Goal: Transaction & Acquisition: Purchase product/service

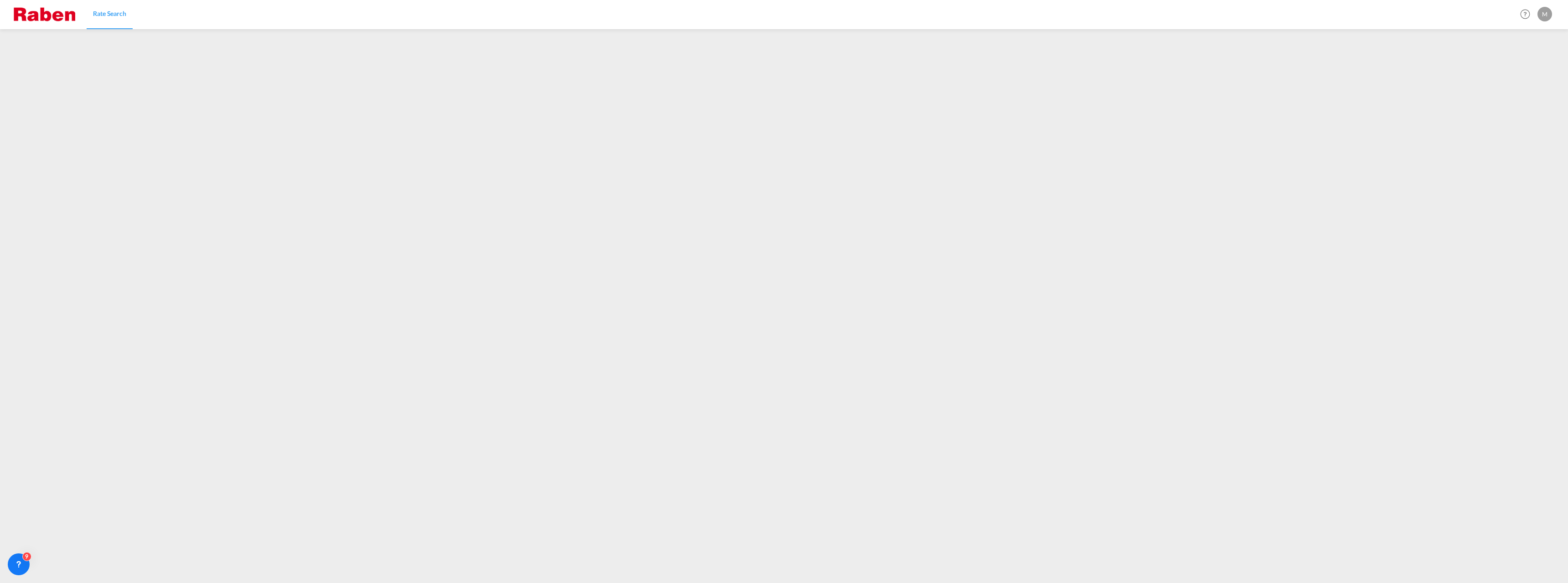
click at [52, 13] on img at bounding box center [44, 14] width 62 height 20
click at [117, 20] on link "Rate Search" at bounding box center [109, 14] width 46 height 30
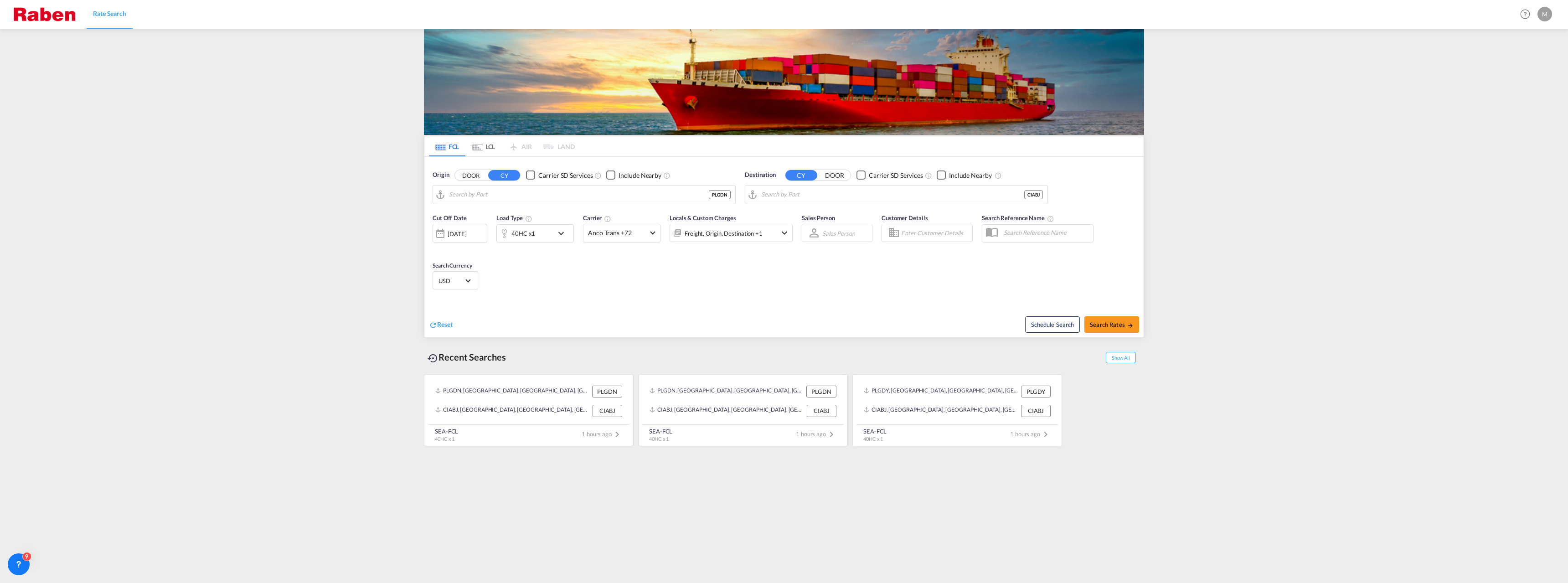
type input "Gdansk, PLGDN"
type input "[GEOGRAPHIC_DATA], CIABJ"
drag, startPoint x: 407, startPoint y: 207, endPoint x: 447, endPoint y: 390, distance: 187.3
click at [450, 390] on md-content "Rate Search Help Resources Product Release M My Profile Logout FCL LCL AIR LAND…" at bounding box center [784, 292] width 1568 height 583
click at [379, 370] on md-content "Rate Search Help Resources Product Release M My Profile Logout FCL LCL AIR LAND…" at bounding box center [784, 292] width 1568 height 583
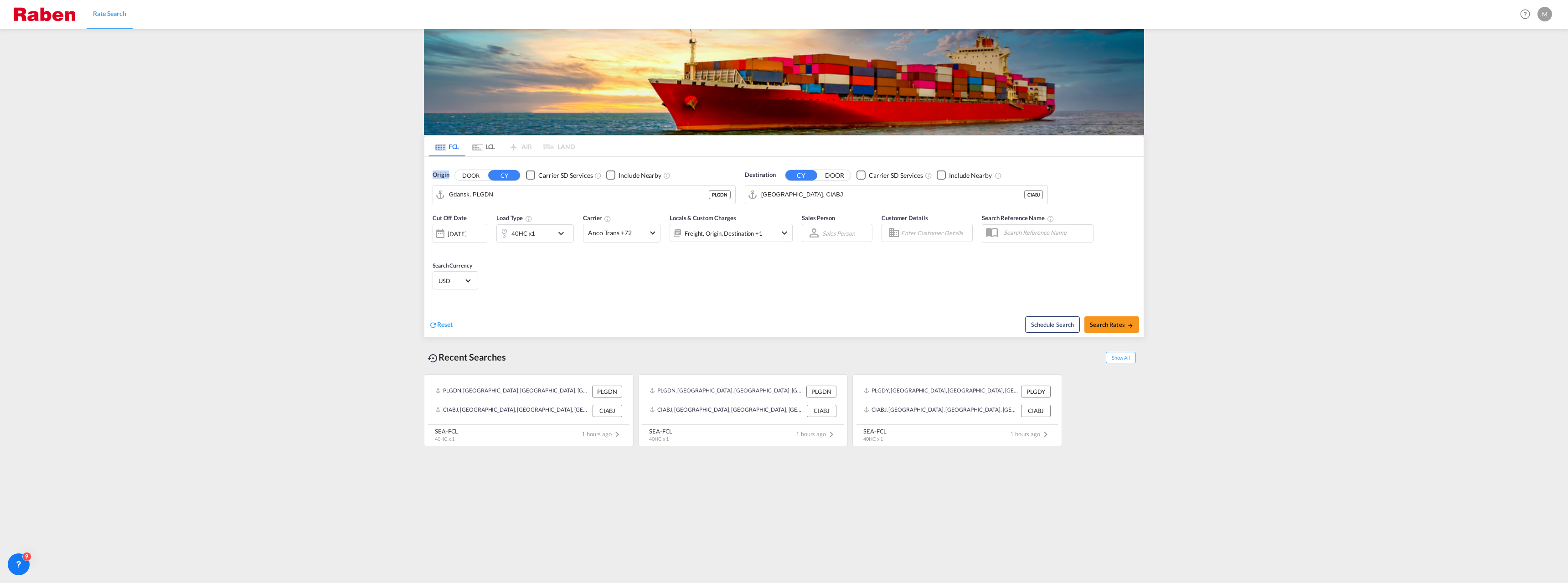
drag, startPoint x: 476, startPoint y: 466, endPoint x: 300, endPoint y: 150, distance: 361.7
click at [304, 150] on md-content "Rate Search Help Resources Product Release M My Profile Logout FCL LCL AIR LAND…" at bounding box center [784, 292] width 1568 height 583
click at [114, 151] on md-content "Rate Search Help Resources Product Release M My Profile Logout FCL LCL AIR LAND…" at bounding box center [784, 292] width 1568 height 583
